Goal: Information Seeking & Learning: Learn about a topic

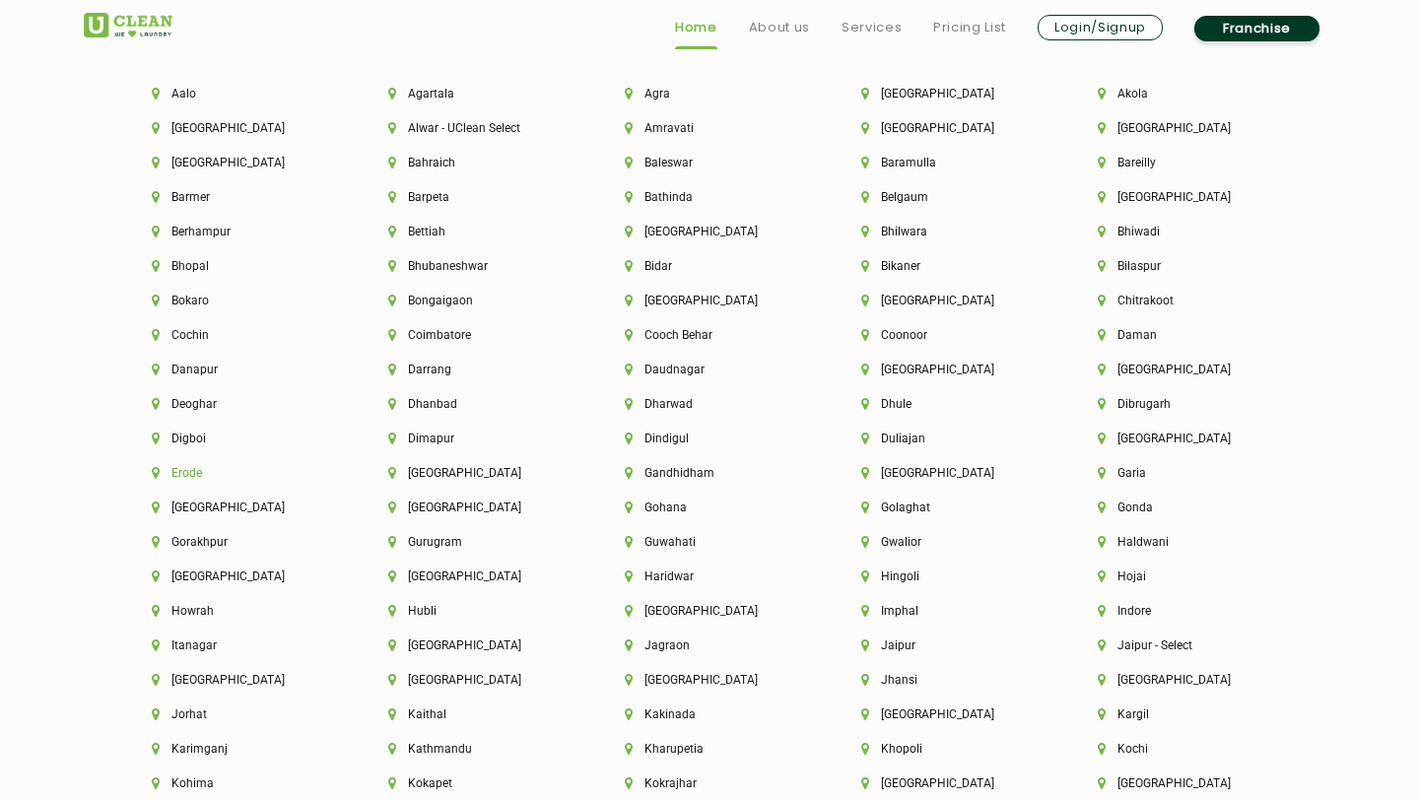
scroll to position [4366, 0]
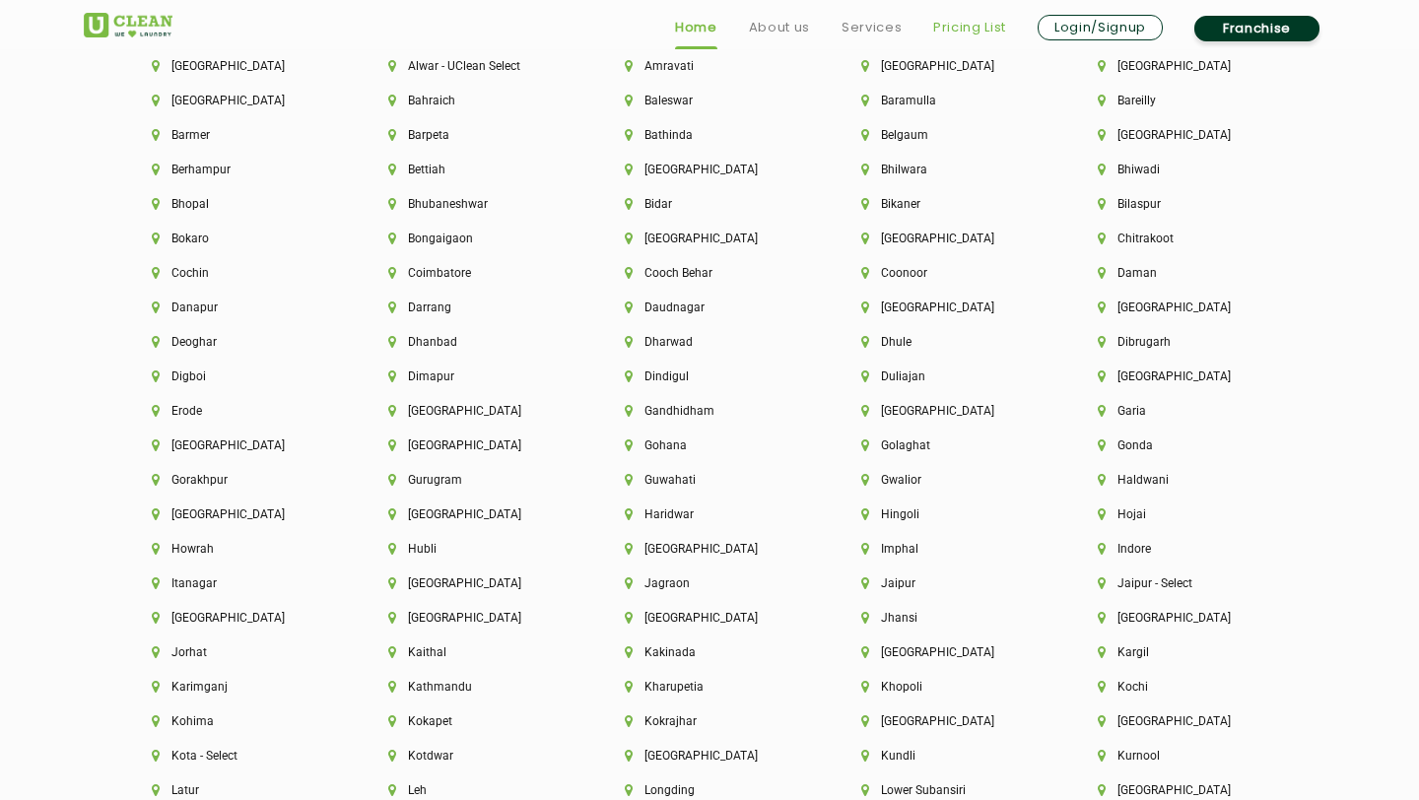
click at [959, 28] on link "Pricing List" at bounding box center [969, 28] width 73 height 24
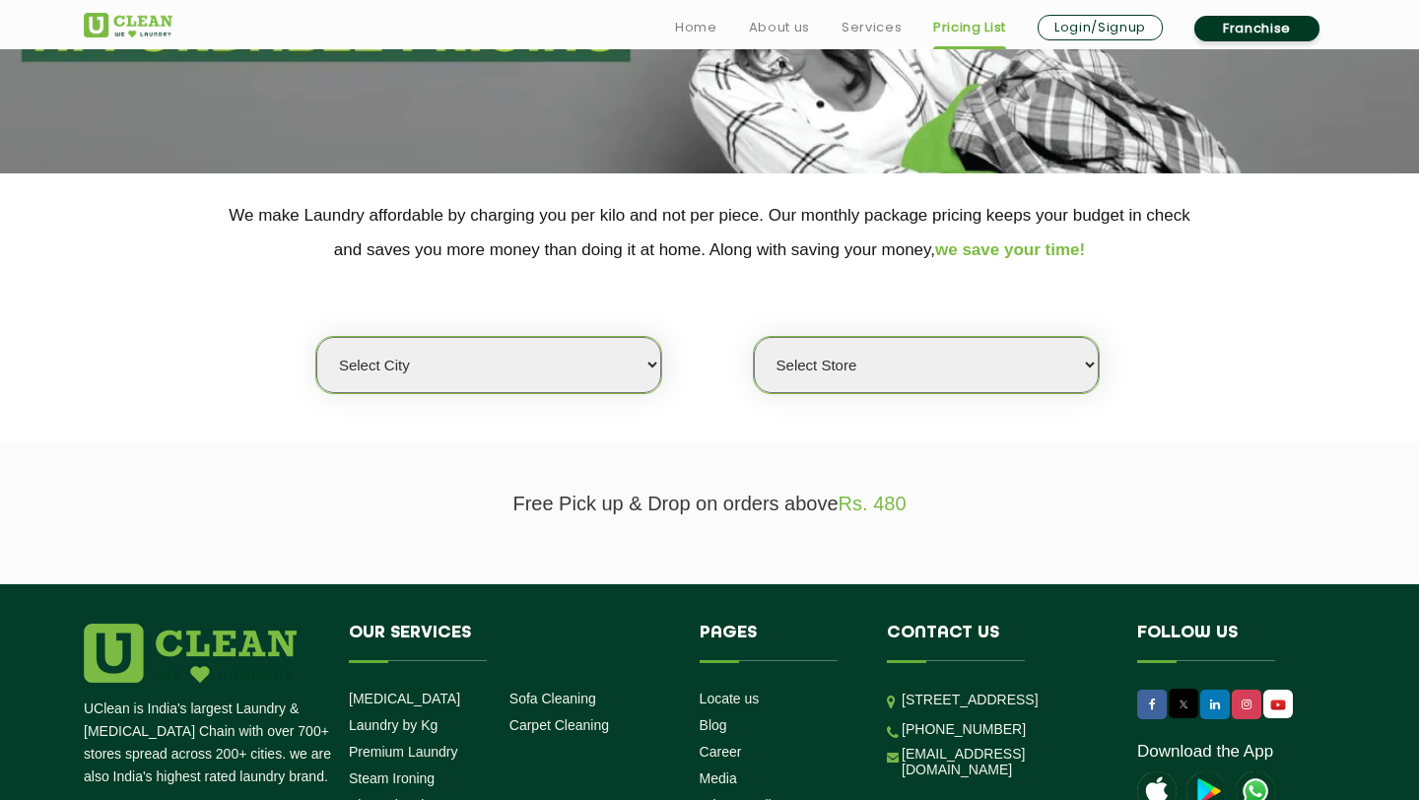
scroll to position [286, 0]
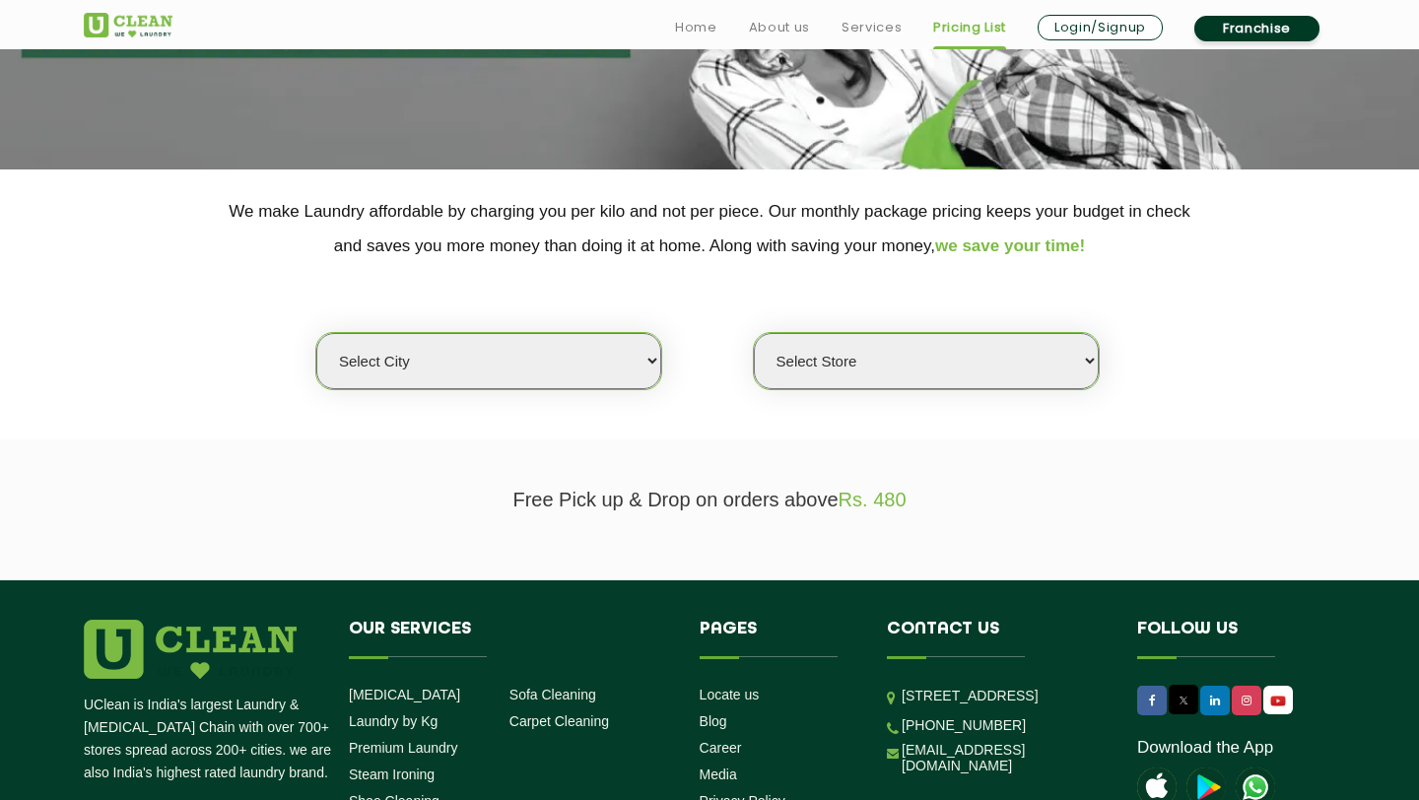
click at [619, 362] on select "Select city [GEOGRAPHIC_DATA] [GEOGRAPHIC_DATA] [GEOGRAPHIC_DATA] [GEOGRAPHIC_D…" at bounding box center [488, 361] width 345 height 56
click at [947, 369] on select "Select Store" at bounding box center [926, 361] width 345 height 56
click at [601, 371] on select "Select city [GEOGRAPHIC_DATA] [GEOGRAPHIC_DATA] [GEOGRAPHIC_DATA] [GEOGRAPHIC_D…" at bounding box center [488, 361] width 345 height 56
select select "11"
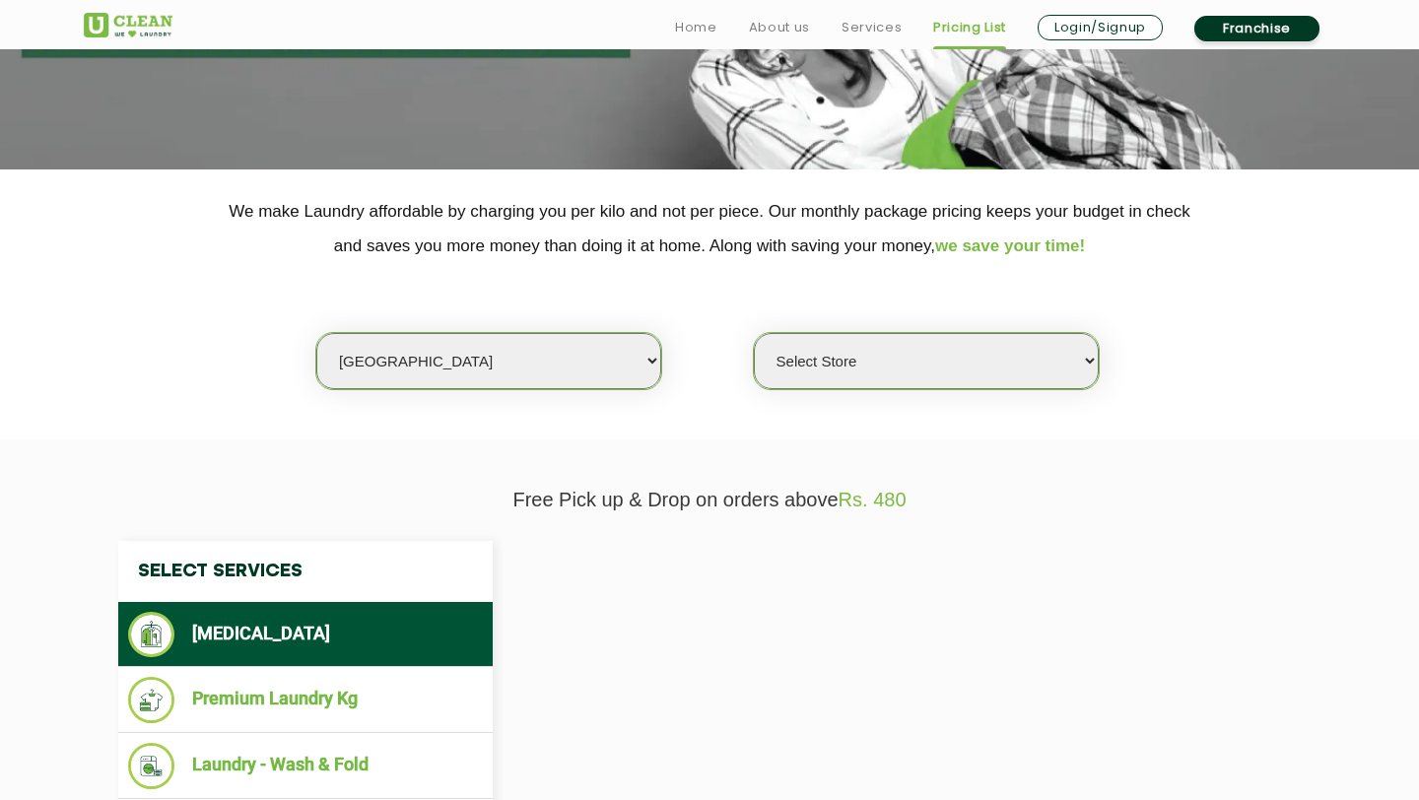
select select "0"
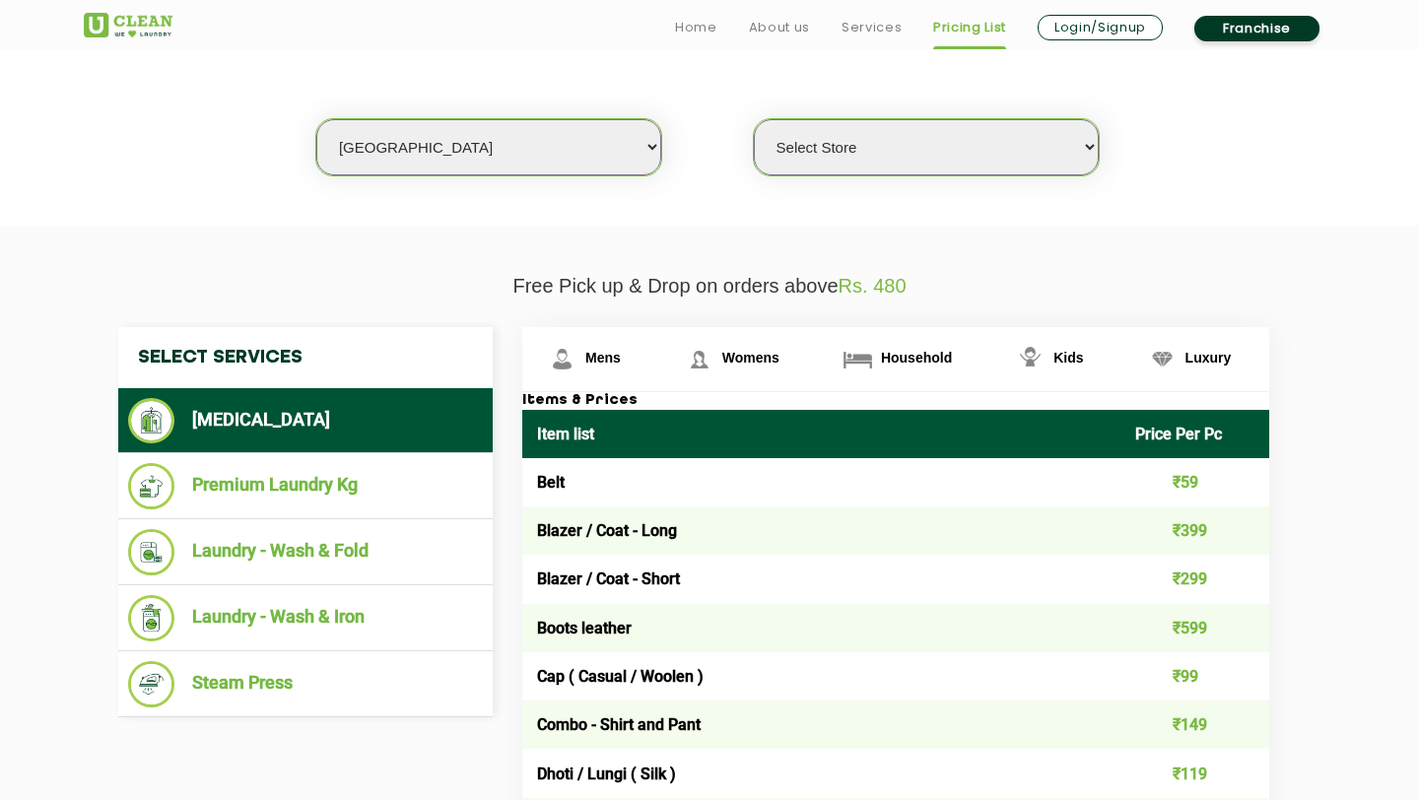
scroll to position [512, 0]
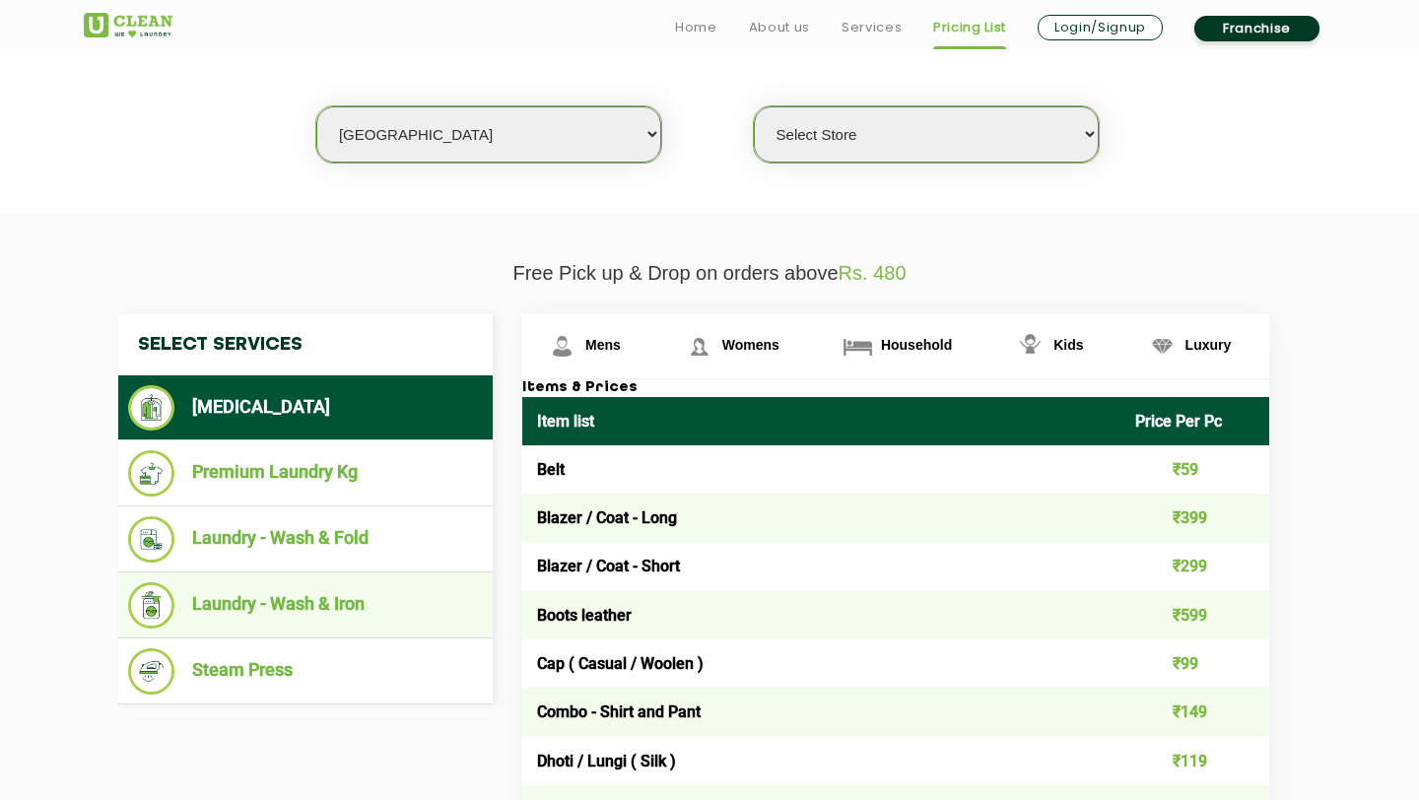
click at [408, 622] on li "Laundry - Wash & Iron" at bounding box center [305, 605] width 355 height 46
